Goal: Task Accomplishment & Management: Use online tool/utility

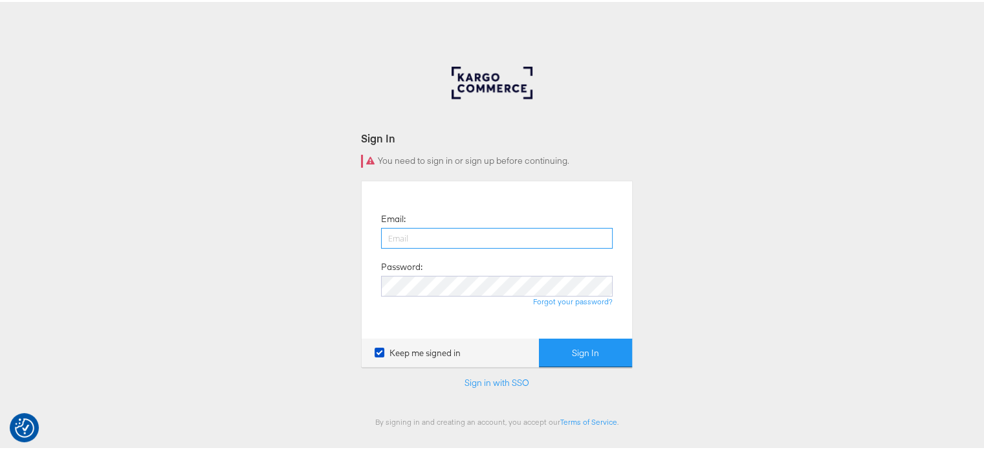
click at [445, 233] on input "email" at bounding box center [497, 236] width 232 height 21
type input "sudheer.bheemunipalli@kargo.com"
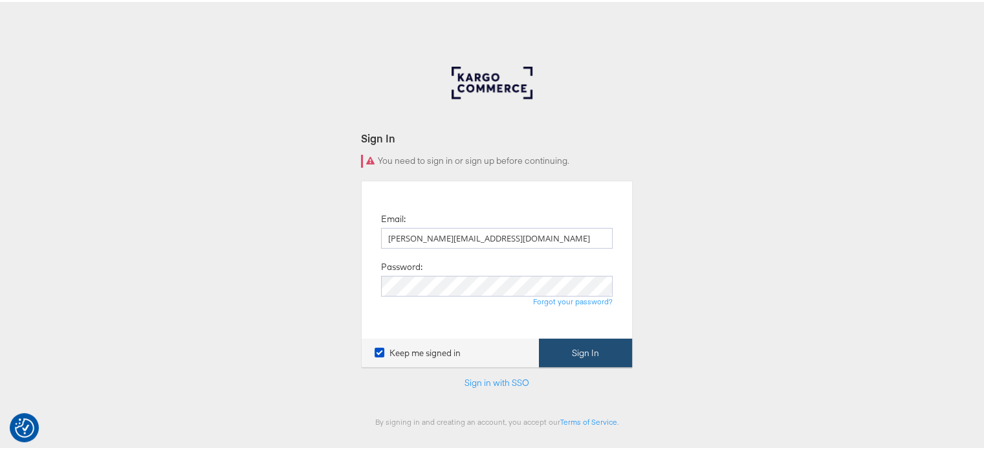
click at [603, 344] on button "Sign In" at bounding box center [585, 350] width 93 height 29
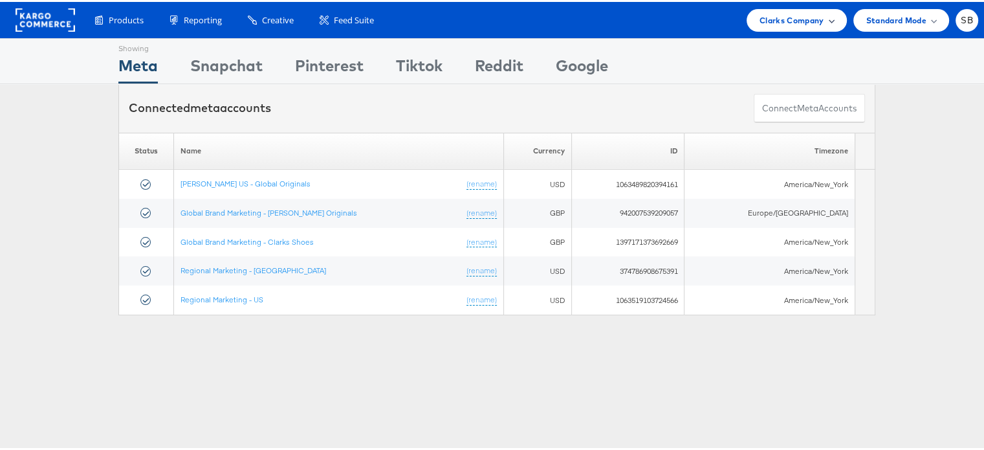
click at [773, 15] on span "Clarks Company" at bounding box center [792, 19] width 65 height 14
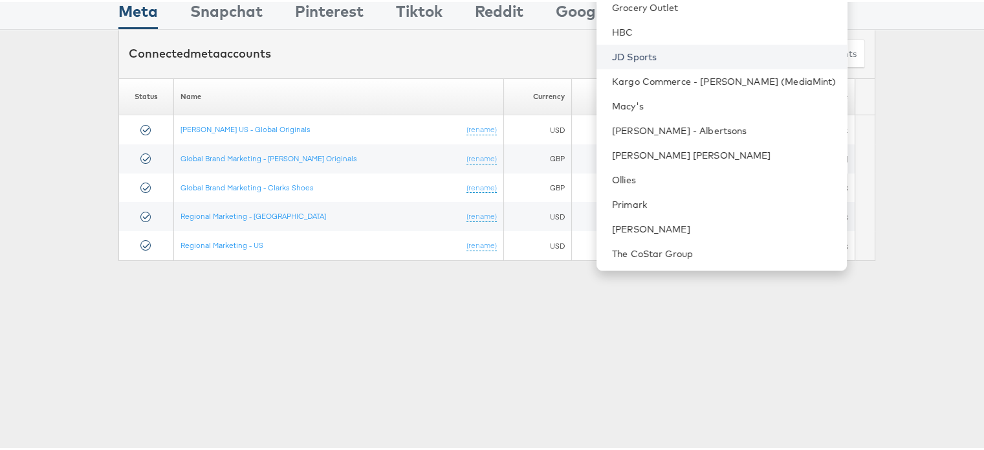
scroll to position [61, 0]
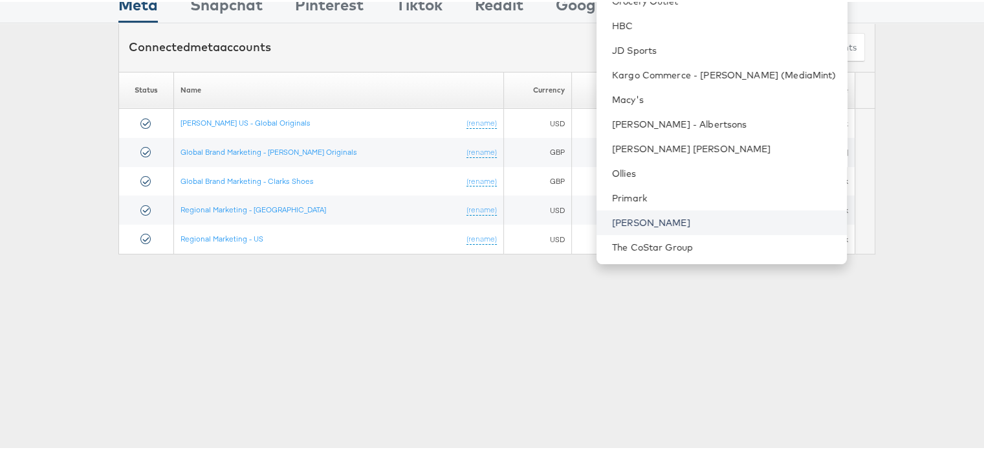
click at [672, 215] on link "[PERSON_NAME]" at bounding box center [724, 220] width 225 height 13
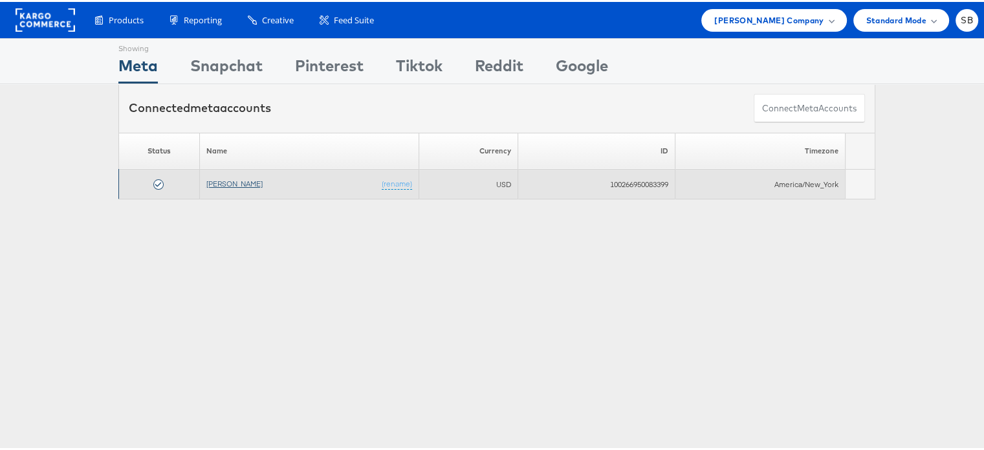
click at [224, 177] on link "[PERSON_NAME]" at bounding box center [234, 182] width 56 height 10
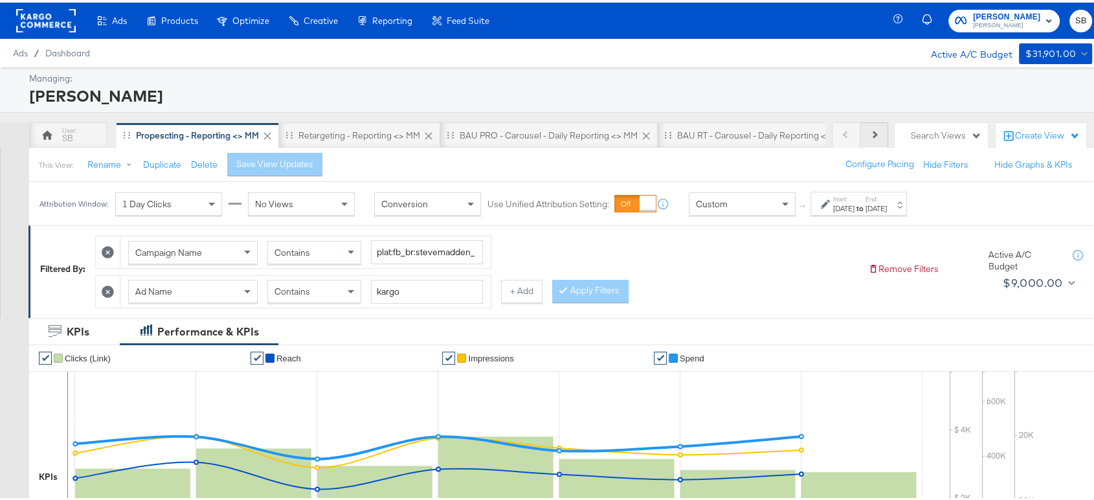
click at [860, 135] on button "Next" at bounding box center [874, 133] width 28 height 26
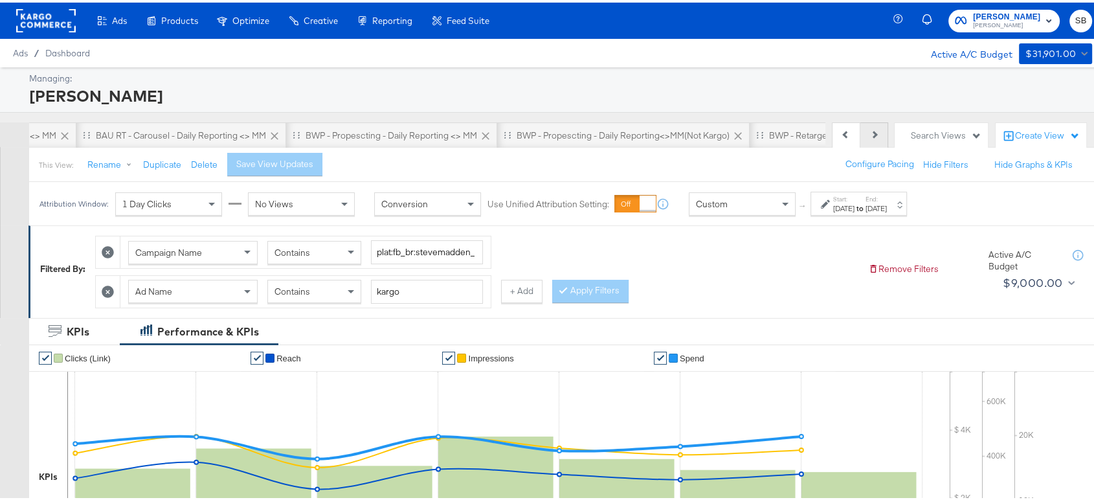
click at [860, 135] on button "Next" at bounding box center [874, 133] width 28 height 26
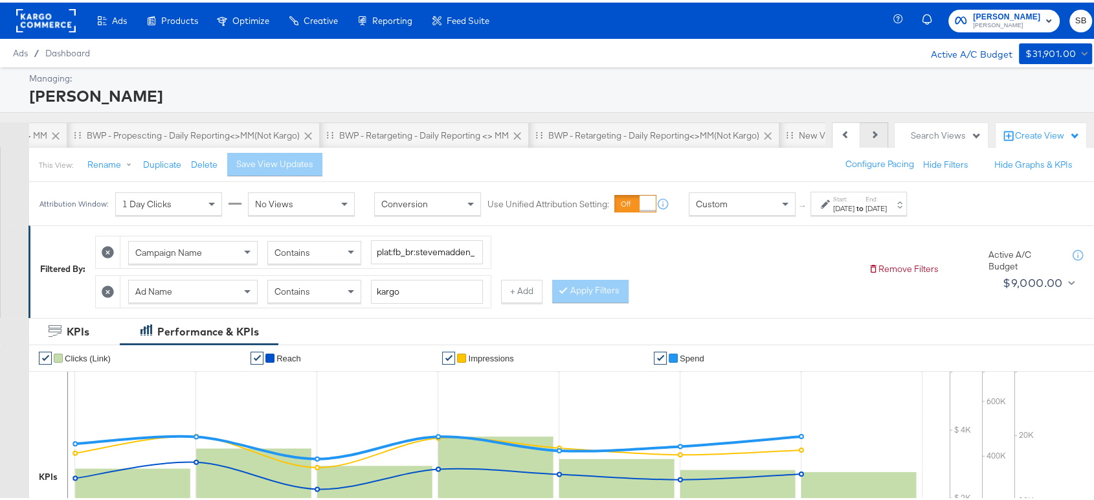
scroll to position [0, 1106]
click at [860, 135] on button "Next" at bounding box center [874, 133] width 28 height 26
click at [720, 142] on div "New View" at bounding box center [741, 133] width 80 height 26
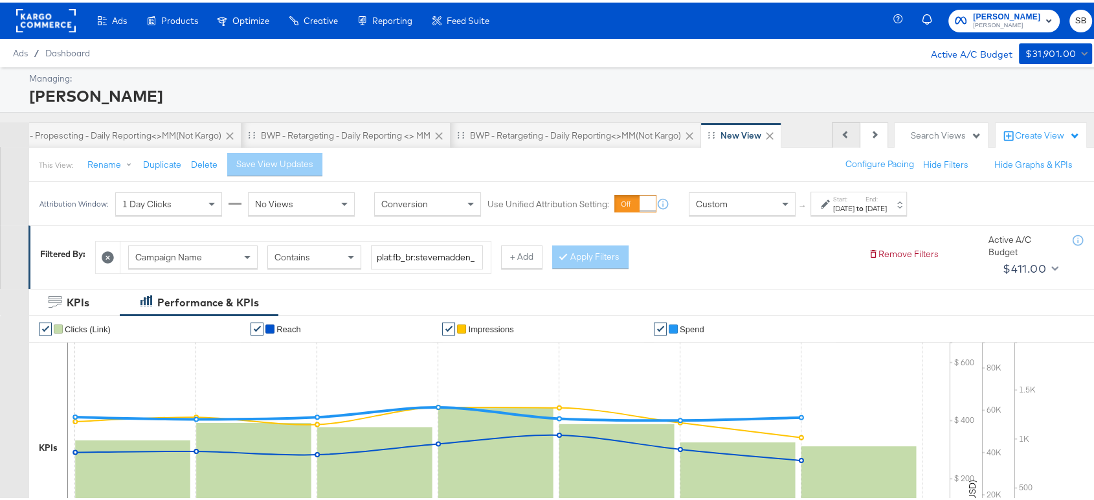
click at [837, 124] on button "Previous" at bounding box center [845, 133] width 28 height 26
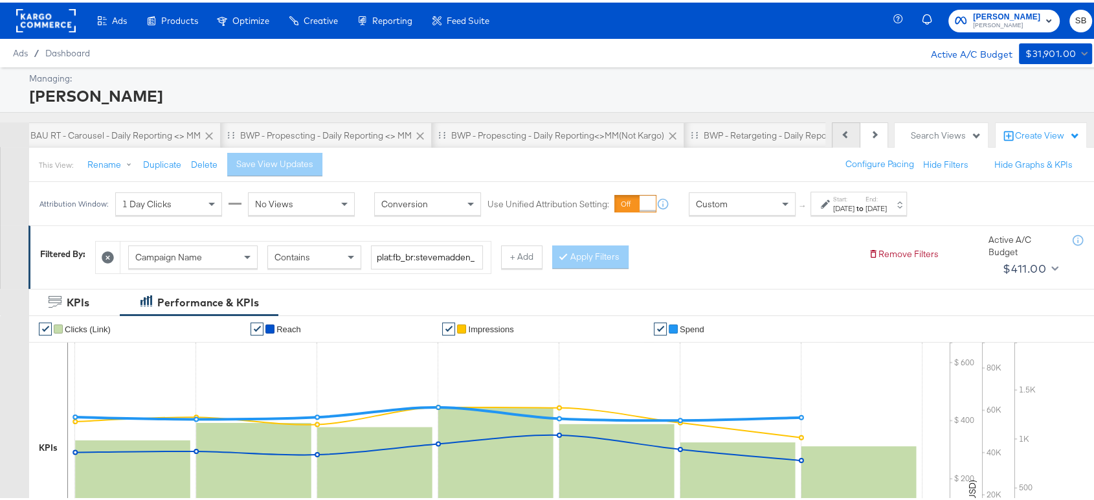
click at [837, 124] on button "Previous" at bounding box center [845, 133] width 28 height 26
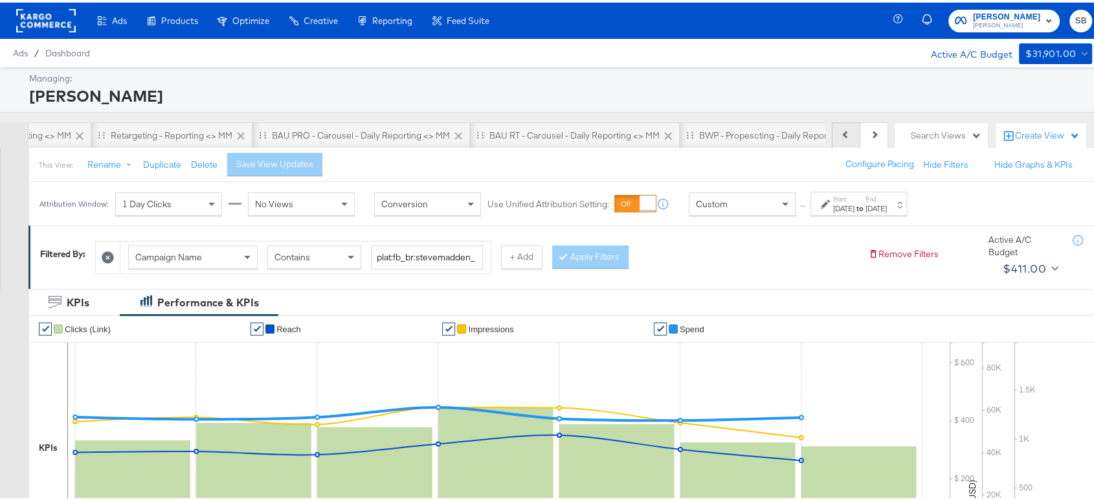
scroll to position [0, 67]
click at [837, 124] on button "Previous" at bounding box center [845, 133] width 28 height 26
click at [837, 124] on div "Previous Next" at bounding box center [859, 133] width 56 height 26
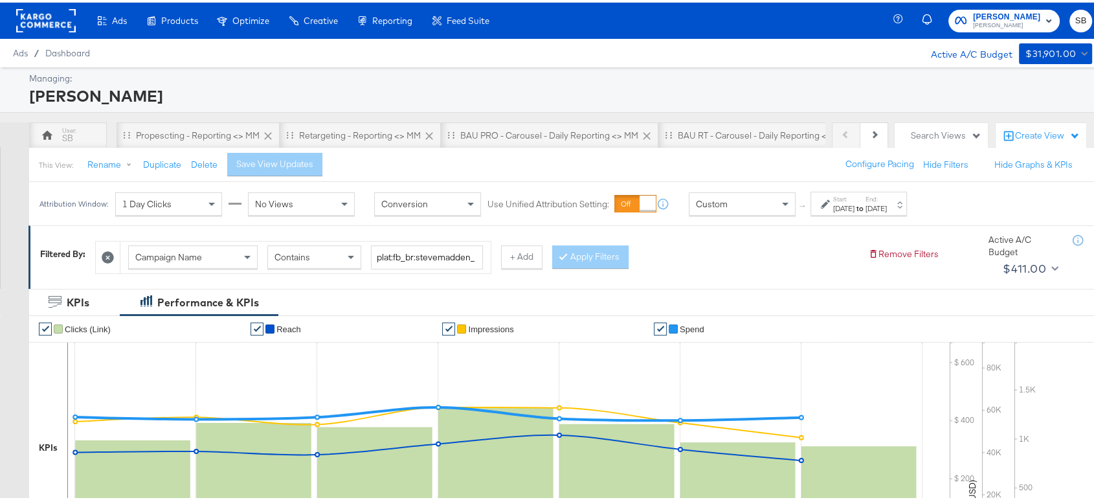
click at [837, 124] on div "Previous Next" at bounding box center [859, 133] width 56 height 26
click at [72, 131] on div "SB" at bounding box center [67, 135] width 11 height 12
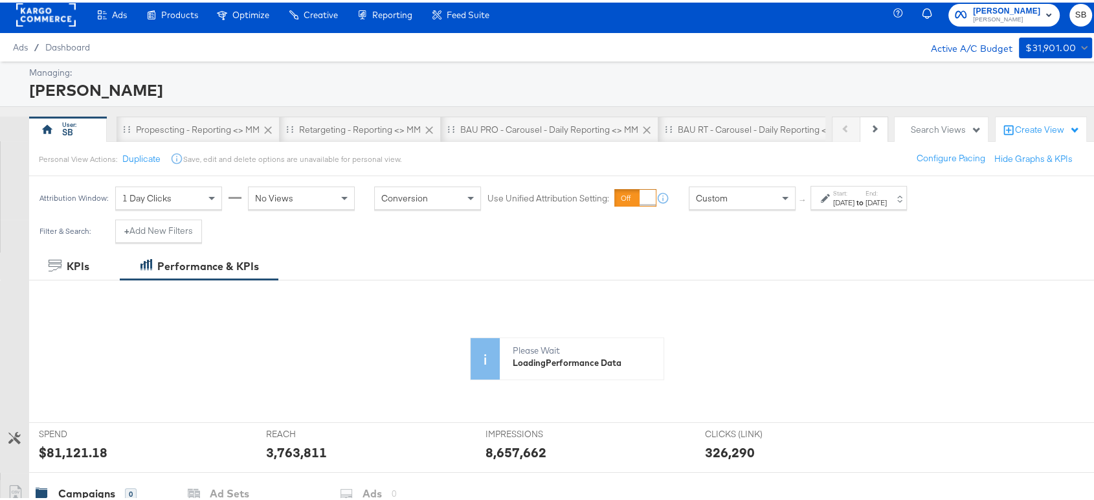
scroll to position [8, 0]
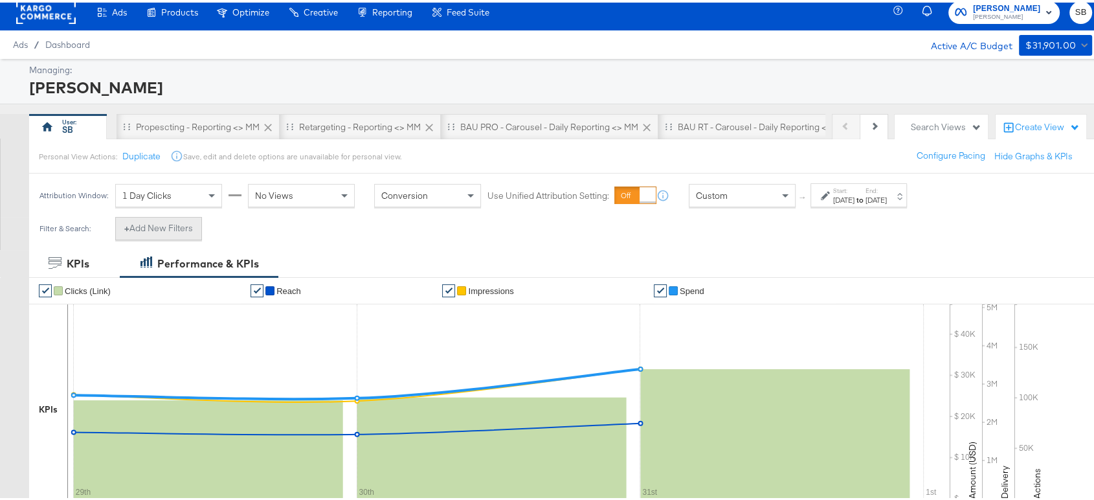
click at [166, 217] on button "+ Add New Filters" at bounding box center [158, 225] width 87 height 23
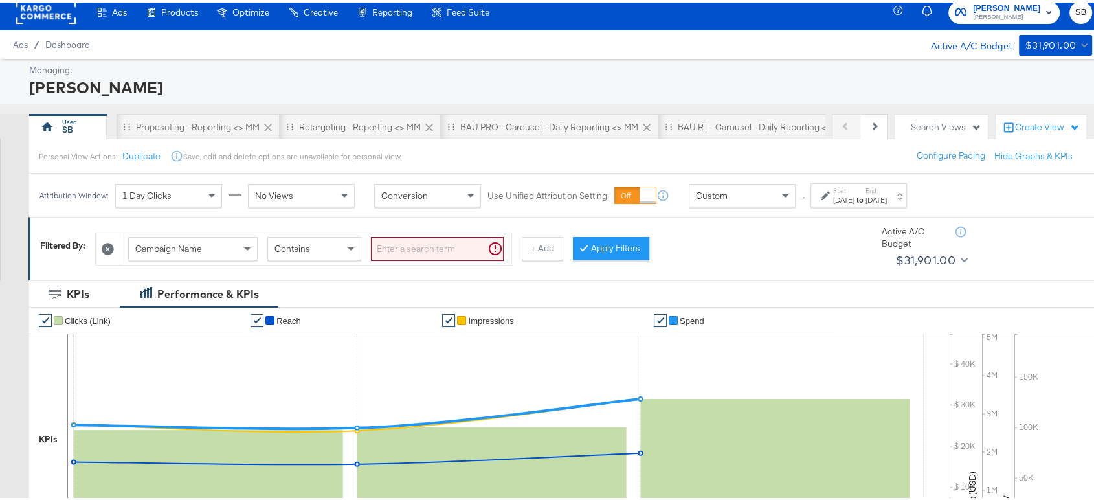
click at [399, 247] on input "search" at bounding box center [437, 246] width 133 height 24
paste input "plat:fb_br:stevemadden_subchan:paidsocial-asc_temp:evergreen-prospecting-2_obj:…"
type input "plat:fb_br:stevemadden_subchan:paidsocial-asc_temp:evergreen-prospecting-2_obj:…"
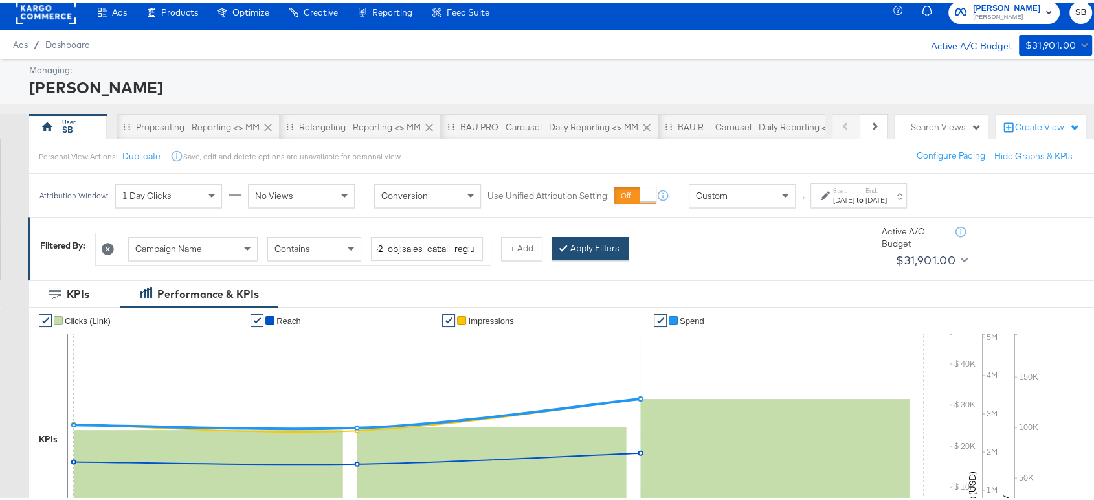
scroll to position [0, 0]
click at [582, 240] on button "Apply Filters" at bounding box center [590, 245] width 76 height 23
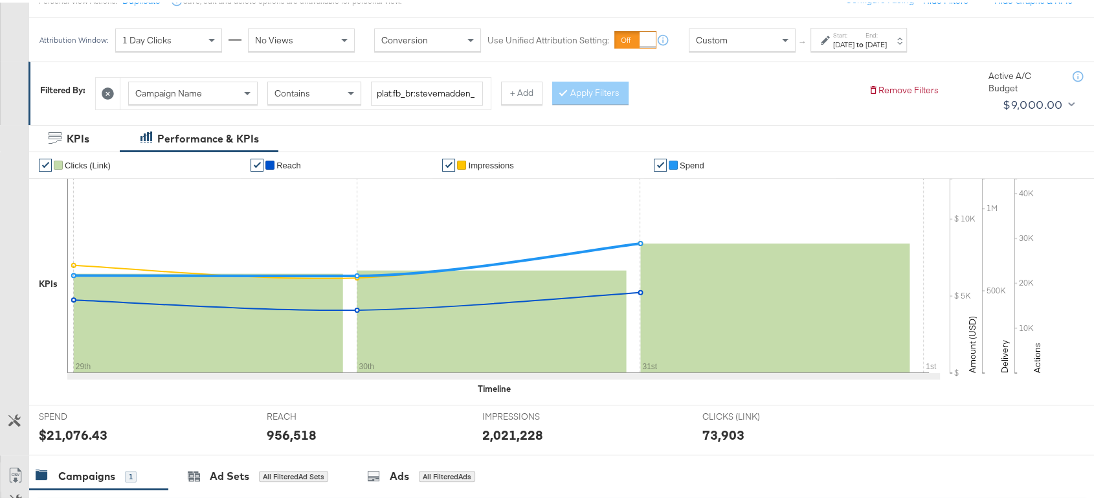
scroll to position [122, 0]
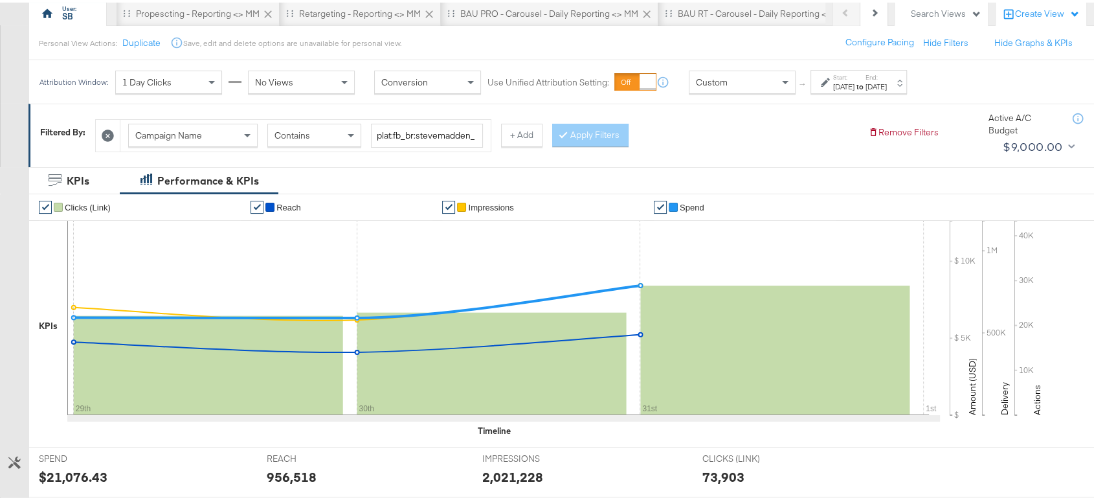
click at [108, 131] on icon at bounding box center [108, 133] width 12 height 12
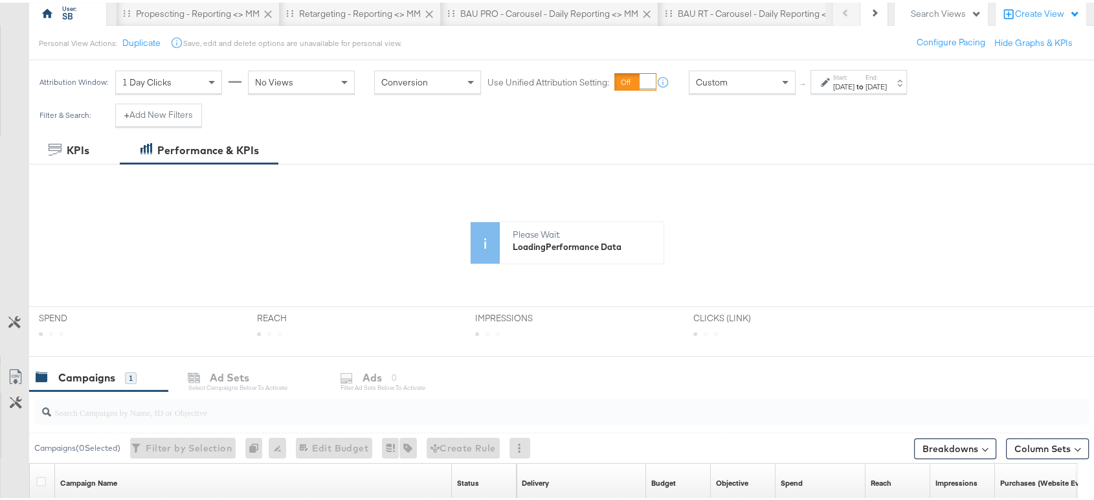
click at [108, 131] on div "Filter & Search: + Add New Filters" at bounding box center [120, 117] width 182 height 33
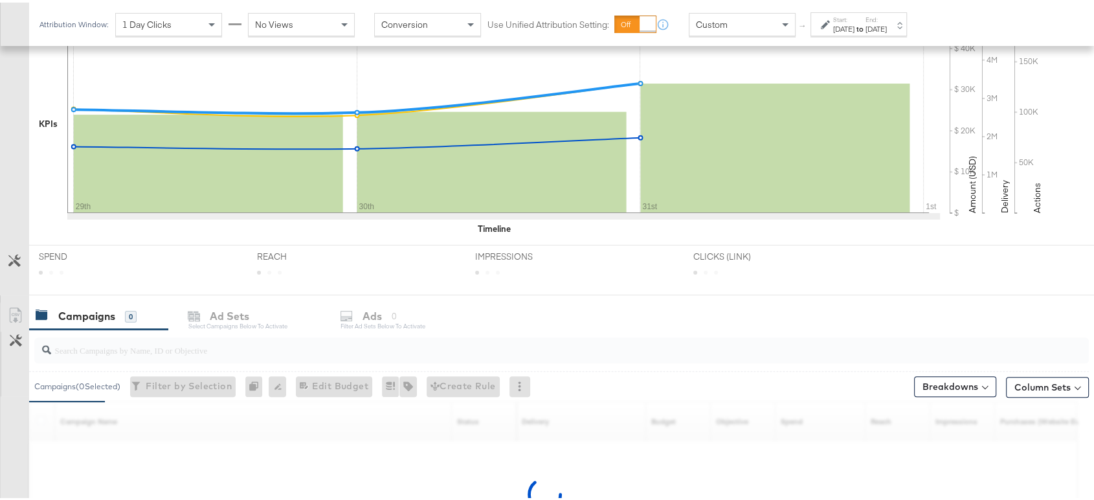
scroll to position [404, 0]
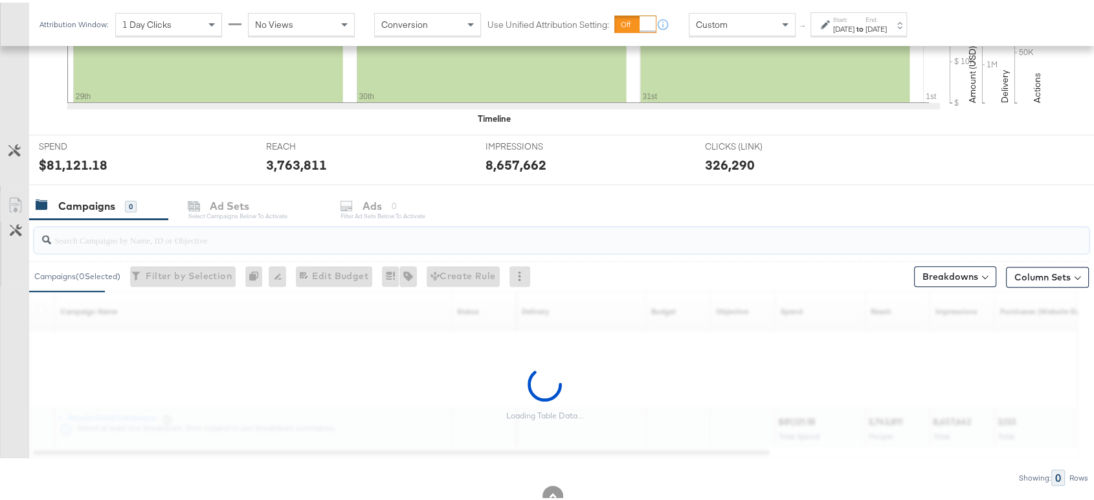
click at [116, 236] on input "search" at bounding box center [521, 231] width 941 height 25
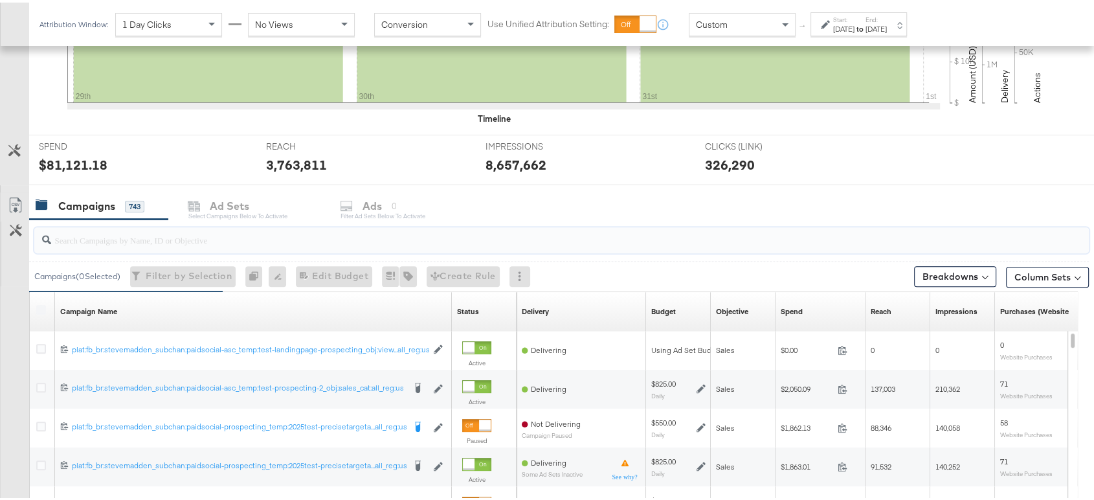
paste input "plat:fb_br:stevemadden_subchan:paidsocial-asc_temp:evergreen-prospecting-2_obj:…"
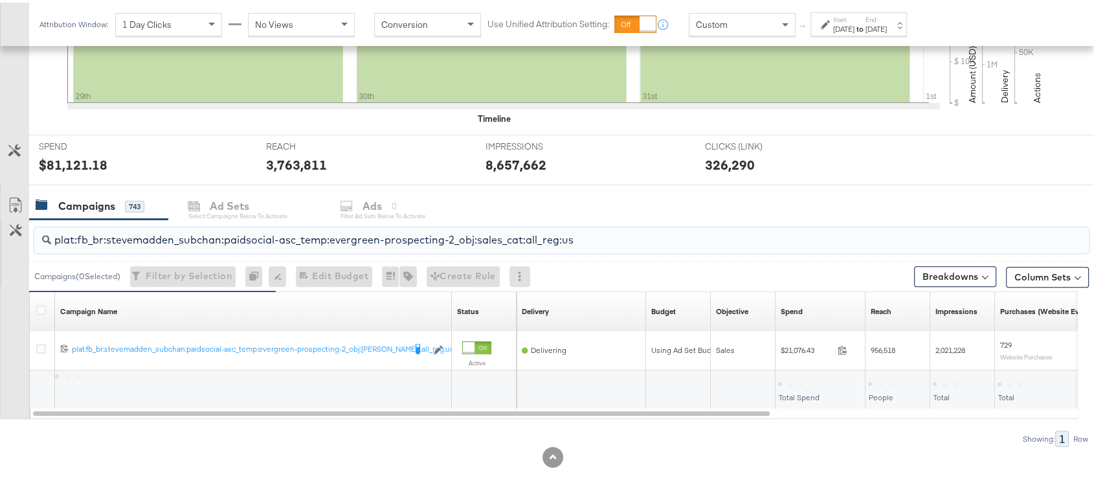
type input "plat:fb_br:stevemadden_subchan:paidsocial-asc_temp:evergreen-prospecting-2_obj:…"
click at [289, 465] on div "KPIs Performance & KPIs Customize KPIs ✔ Clicks (Link) ✔ Reach ✔ Impressions ✔ …" at bounding box center [552, 176] width 1105 height 648
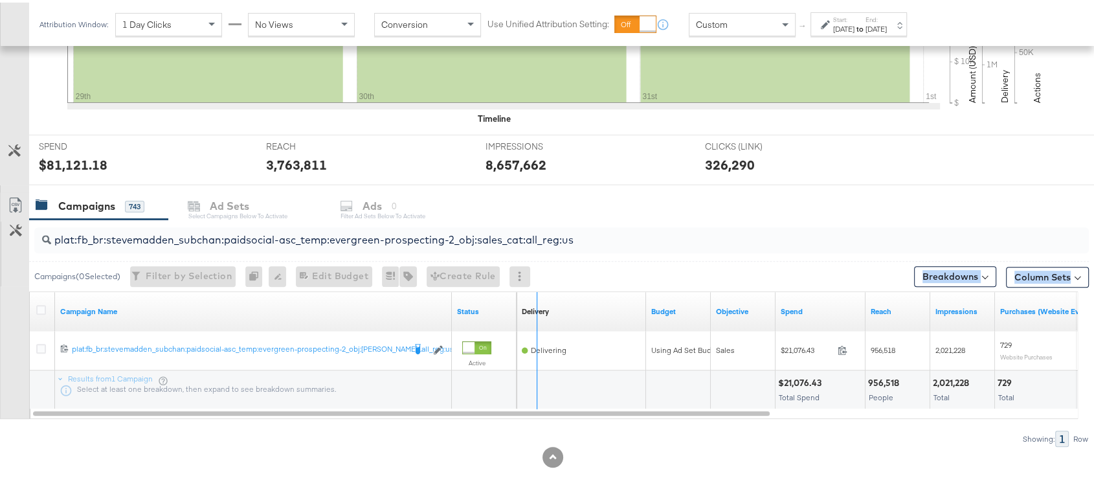
drag, startPoint x: 448, startPoint y: 309, endPoint x: 573, endPoint y: 286, distance: 127.7
click at [573, 286] on div "plat:fb_br:stevemadden_subchan:paidsocial-asc_temp:evergreen-prospecting-2_obj:…" at bounding box center [544, 330] width 1088 height 227
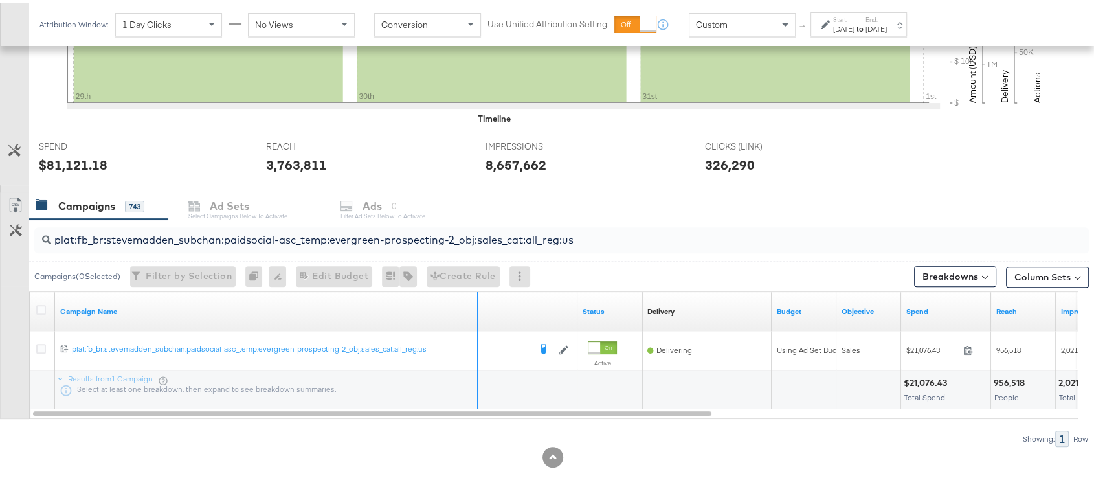
click at [472, 325] on div "Campaign Name" at bounding box center [316, 308] width 522 height 39
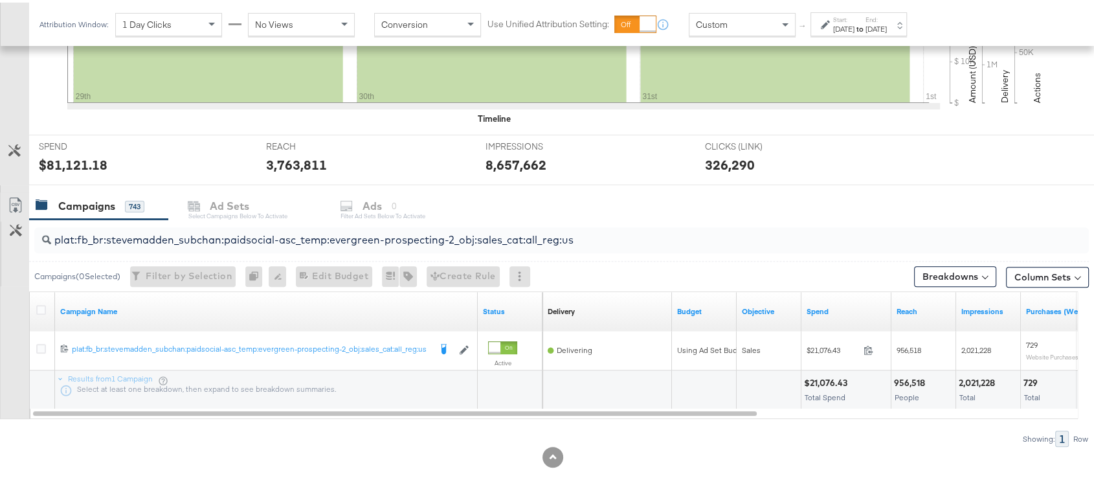
click at [677, 489] on div "KPIs Performance & KPIs Customize KPIs ✔ Clicks (Link) ✔ Reach ✔ Impressions ✔ …" at bounding box center [552, 176] width 1105 height 648
click at [676, 465] on div "KPIs Performance & KPIs Customize KPIs ✔ Clicks (Link) ✔ Reach ✔ Impressions ✔ …" at bounding box center [552, 176] width 1105 height 648
click at [595, 237] on input "plat:fb_br:stevemadden_subchan:paidsocial-asc_temp:evergreen-prospecting-2_obj:…" at bounding box center [521, 231] width 941 height 25
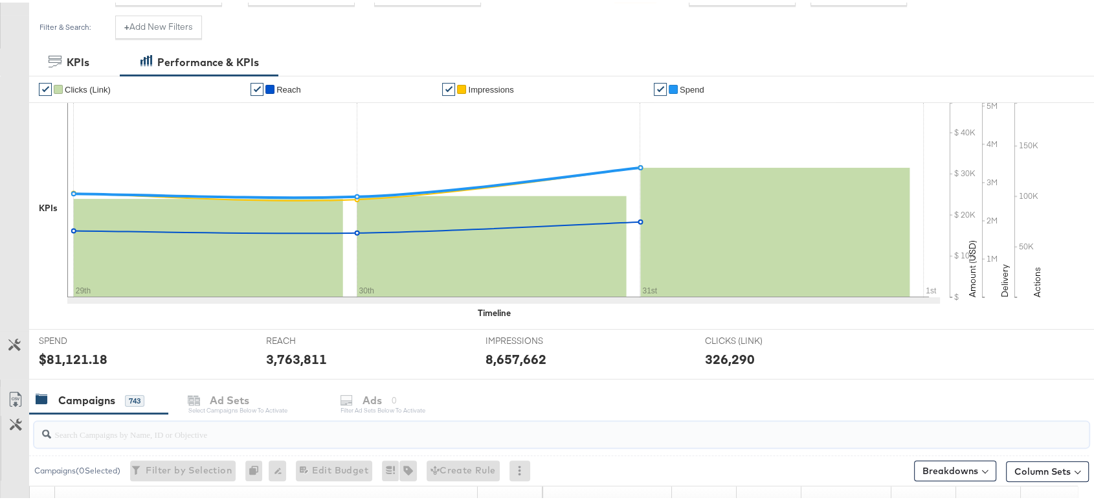
scroll to position [0, 0]
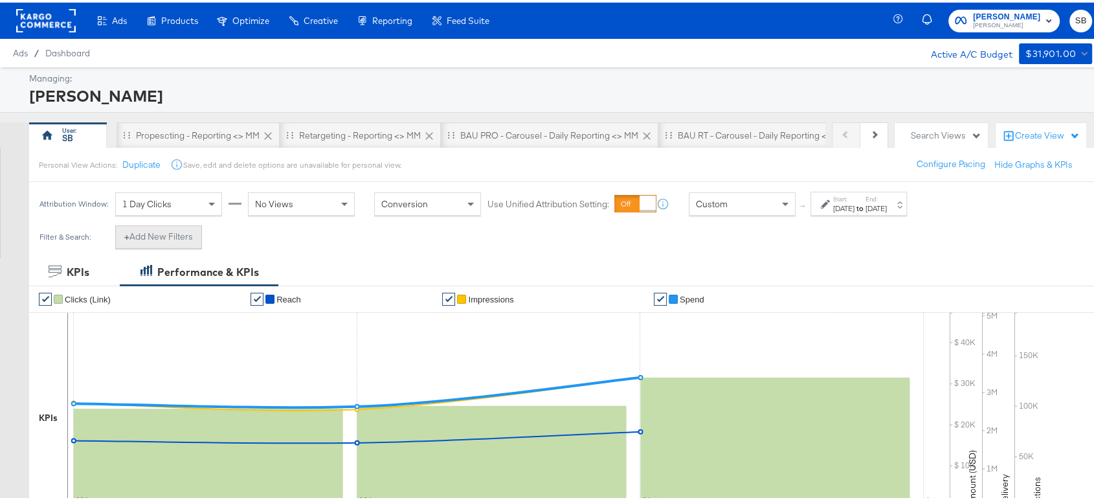
click at [156, 237] on button "+ Add New Filters" at bounding box center [158, 234] width 87 height 23
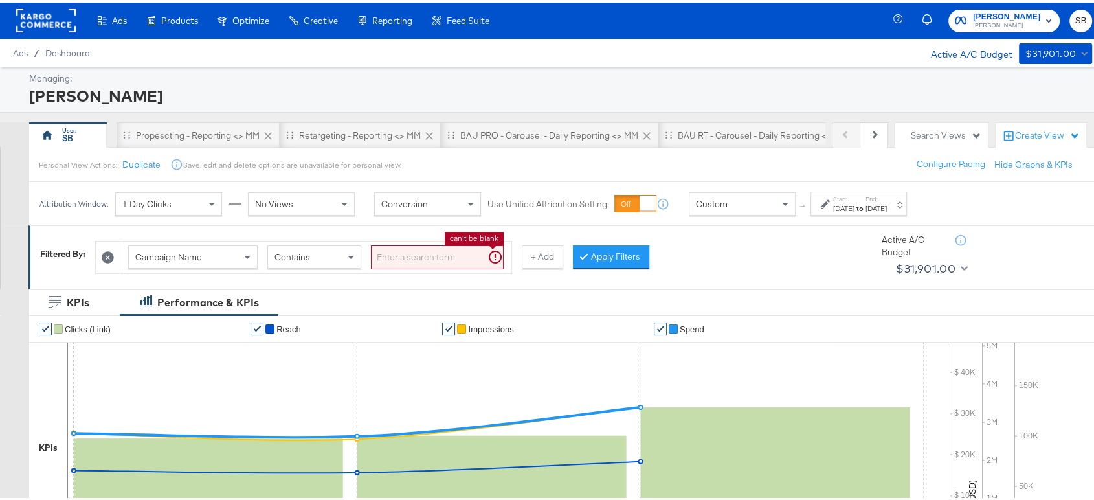
click at [409, 248] on input "search" at bounding box center [437, 255] width 133 height 24
paste input "plat:fb_br:stevemadden_subchan:paidsocial-asc_temp:evergreen-prospecting-2_obj:…"
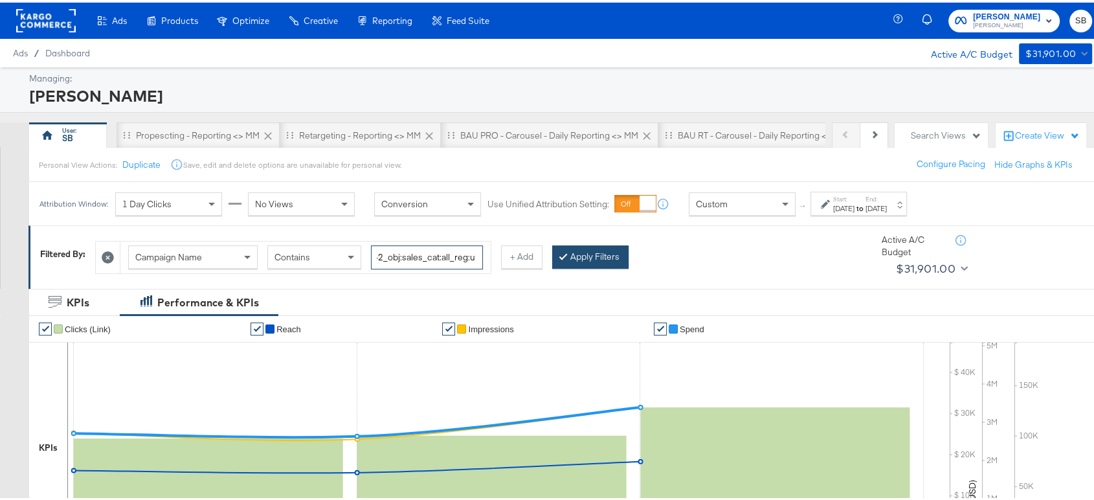
type input "plat:fb_br:stevemadden_subchan:paidsocial-asc_temp:evergreen-prospecting-2_obj:…"
click at [597, 247] on button "Apply Filters" at bounding box center [590, 254] width 76 height 23
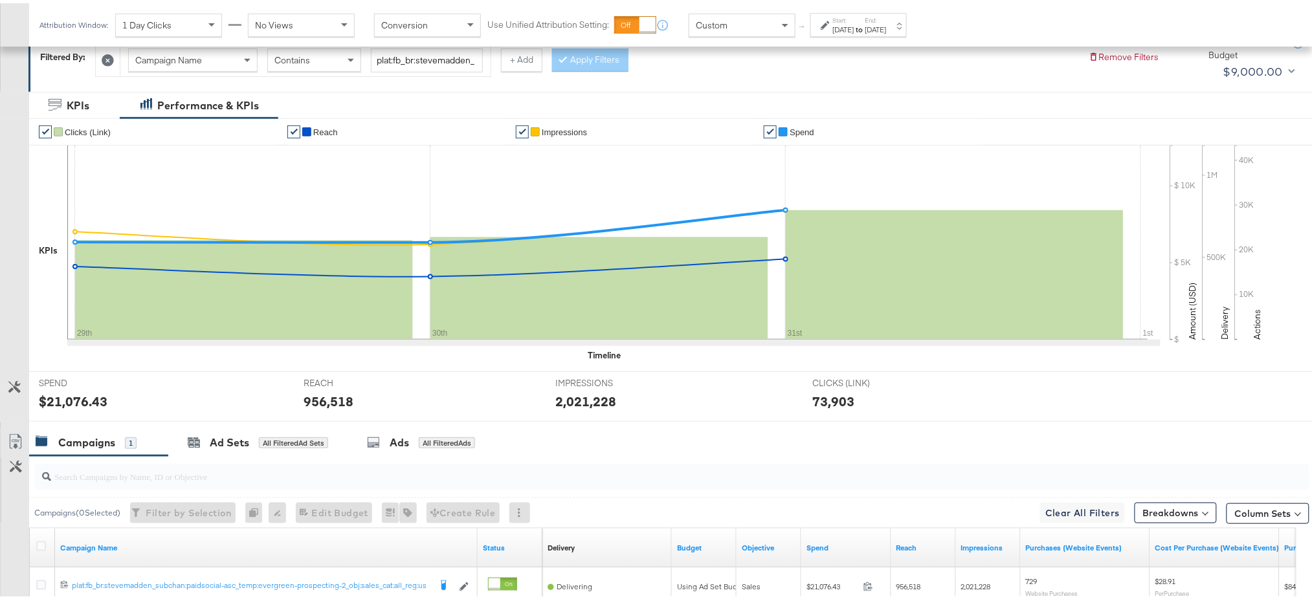
scroll to position [197, 0]
drag, startPoint x: 1101, startPoint y: 4, endPoint x: 945, endPoint y: 189, distance: 242.0
click at [945, 189] on icon at bounding box center [607, 240] width 1080 height 194
click at [865, 29] on strong "to" at bounding box center [859, 26] width 11 height 10
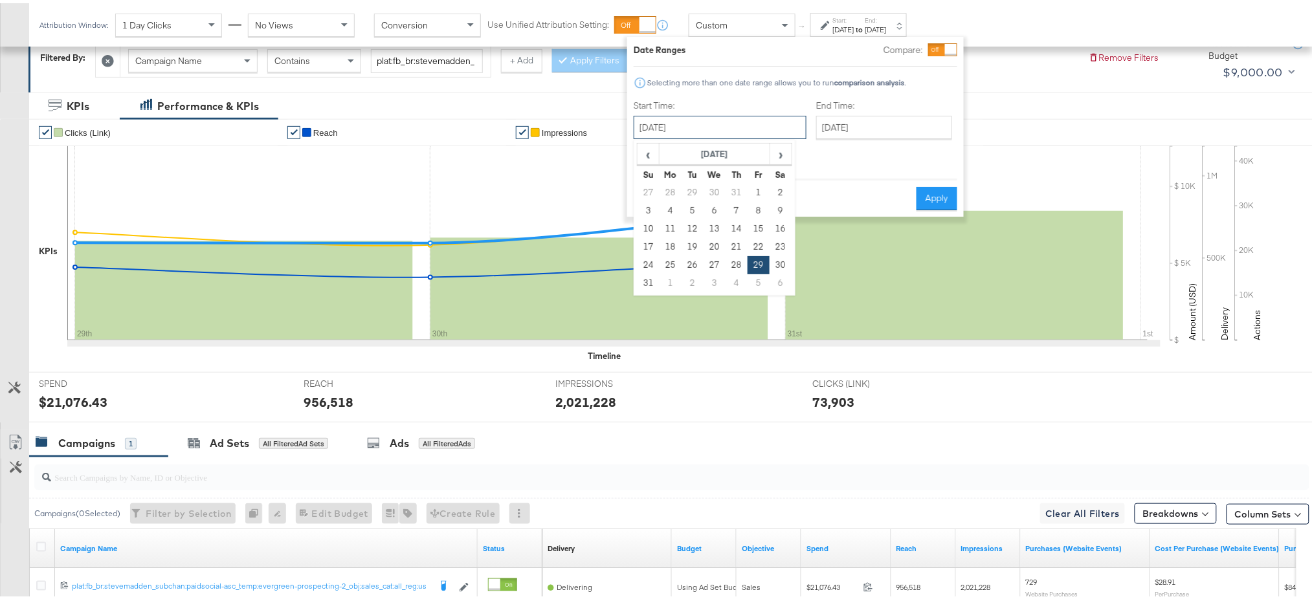
click at [664, 127] on input "August 29th 2025" at bounding box center [719, 124] width 173 height 23
